Goal: Task Accomplishment & Management: Manage account settings

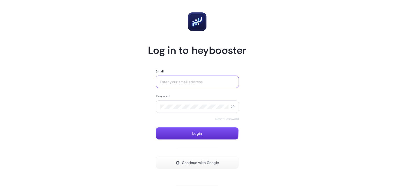
click at [187, 84] on input "Email" at bounding box center [197, 82] width 75 height 4
type input "[EMAIL_ADDRESS][DOMAIN_NAME]"
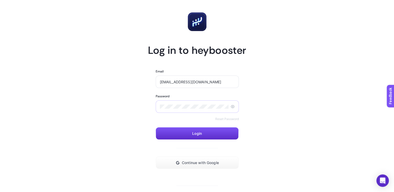
click at [233, 108] on icon at bounding box center [232, 107] width 4 height 4
click at [204, 128] on button "Login" at bounding box center [197, 133] width 83 height 12
click at [384, 166] on icon "Close" at bounding box center [383, 166] width 4 height 4
